Goal: Task Accomplishment & Management: Use online tool/utility

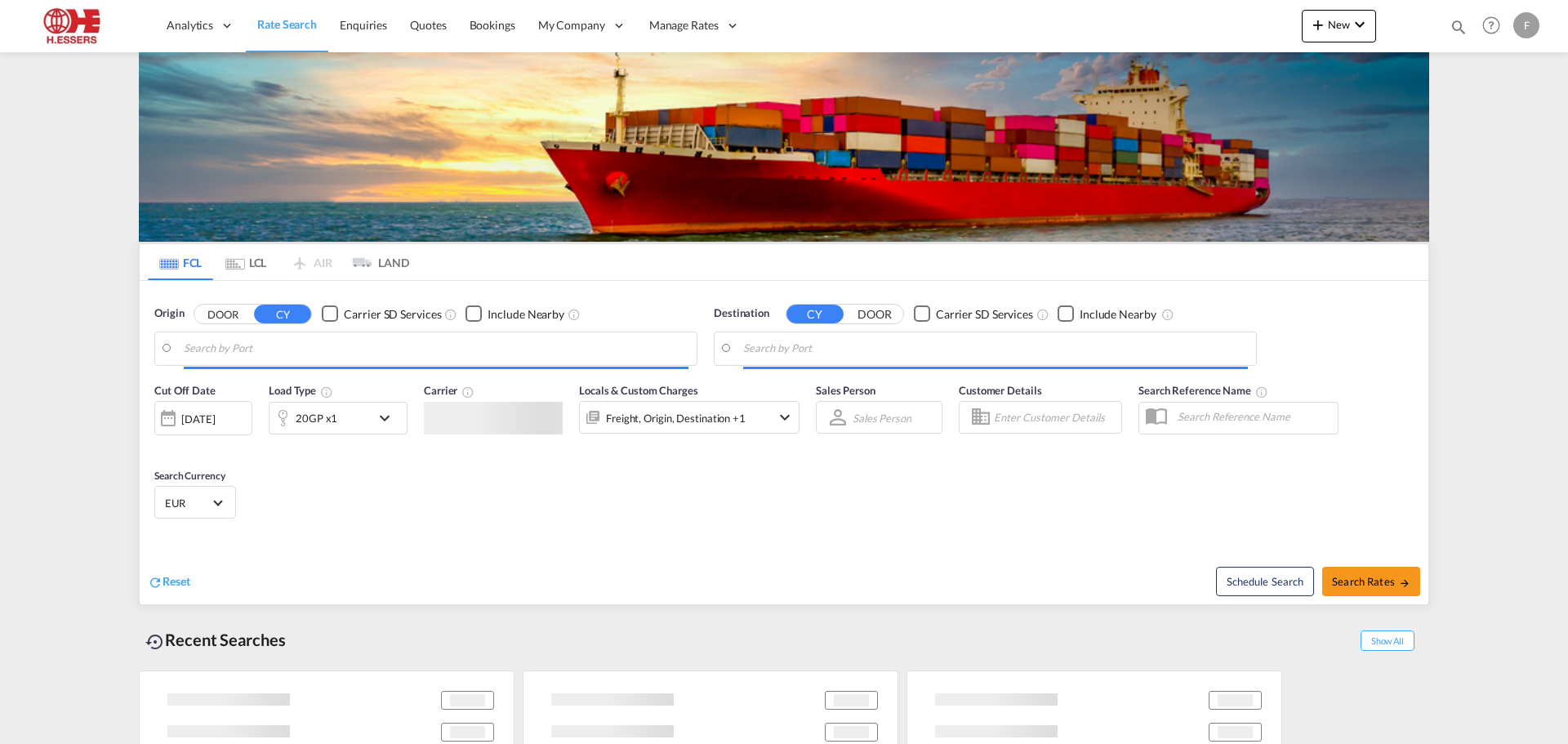
type input "[GEOGRAPHIC_DATA], BEANR"
type input "[GEOGRAPHIC_DATA], [GEOGRAPHIC_DATA], [GEOGRAPHIC_DATA]"
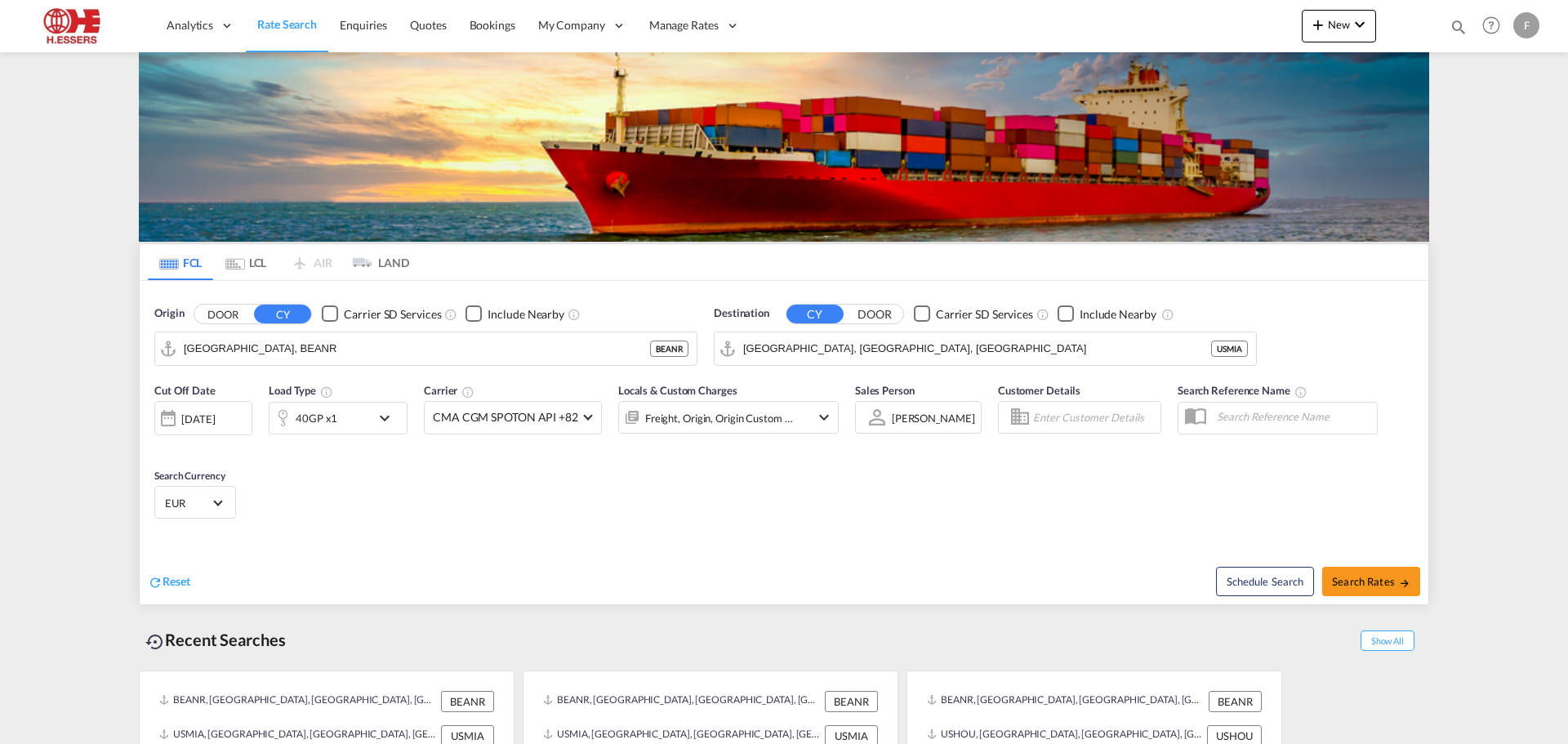
click at [138, 50] on div "Analytics Reports Dashboard Rate Search Enquiries Quotes Bookings" at bounding box center [784, 26] width 1519 height 51
click at [143, 57] on img at bounding box center [783, 146] width 1290 height 190
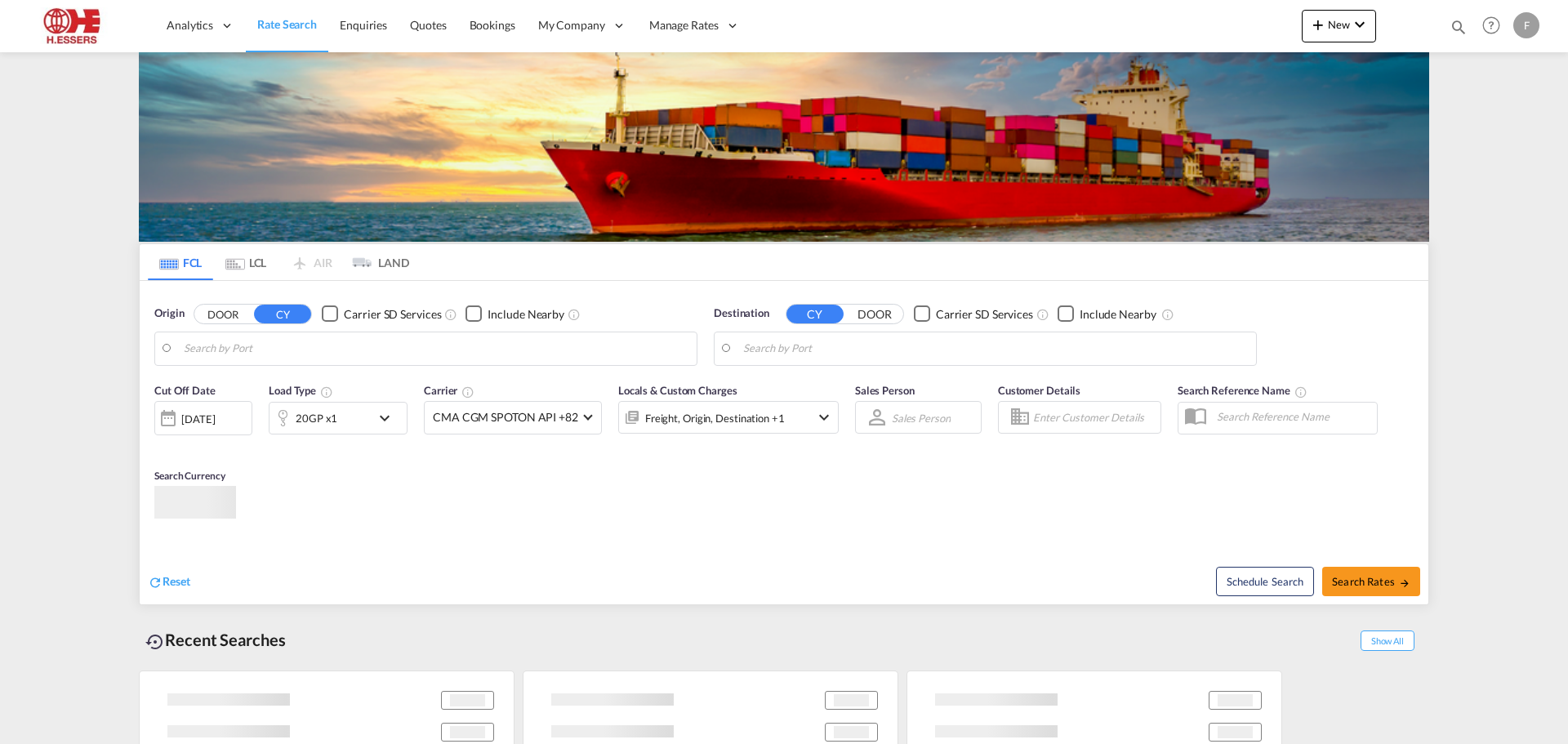
type input "[GEOGRAPHIC_DATA], BEANR"
type input "[GEOGRAPHIC_DATA], [GEOGRAPHIC_DATA], [GEOGRAPHIC_DATA]"
